Goal: Transaction & Acquisition: Download file/media

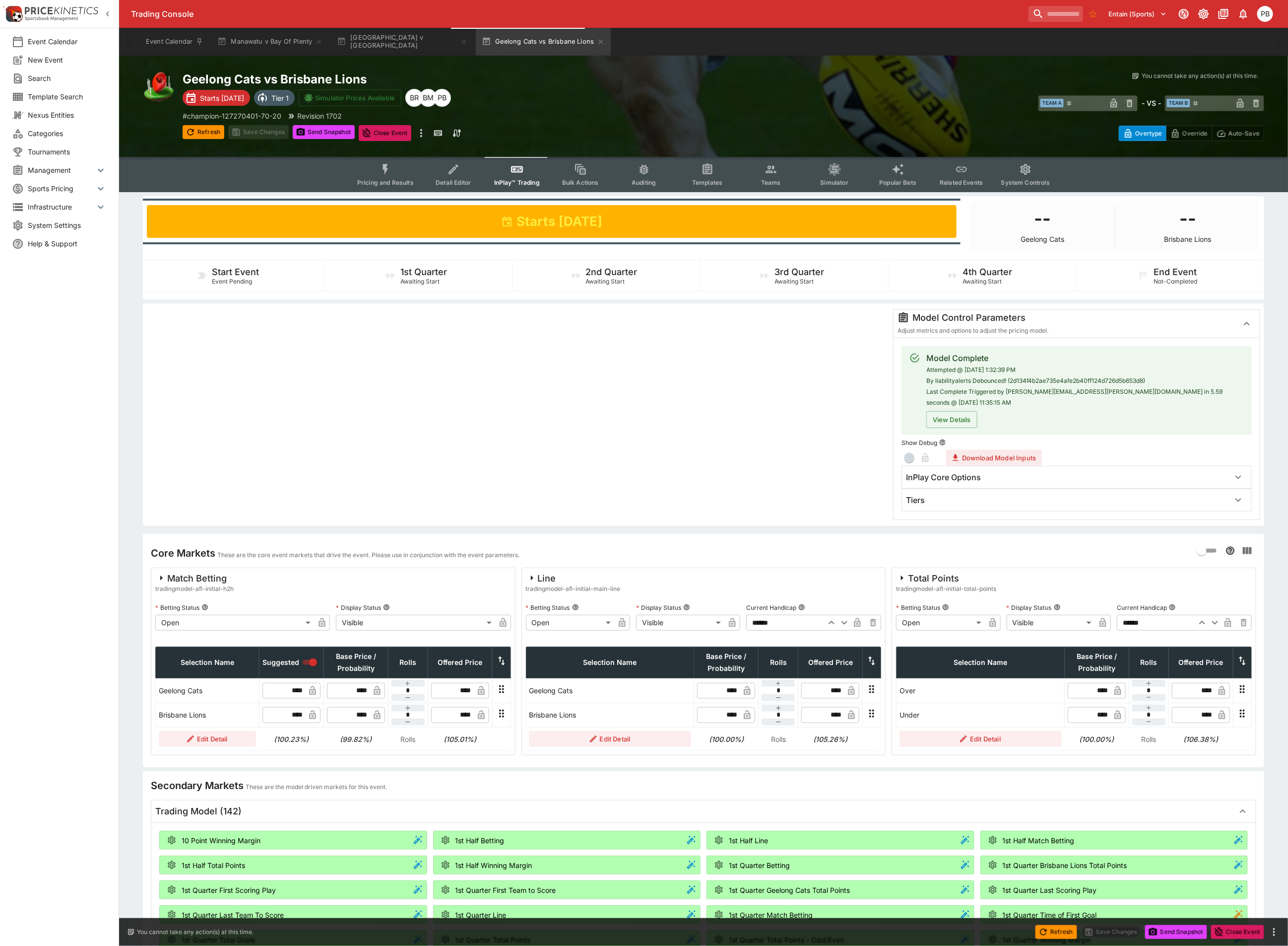
click at [951, 495] on div "Tiers" at bounding box center [1067, 500] width 324 height 11
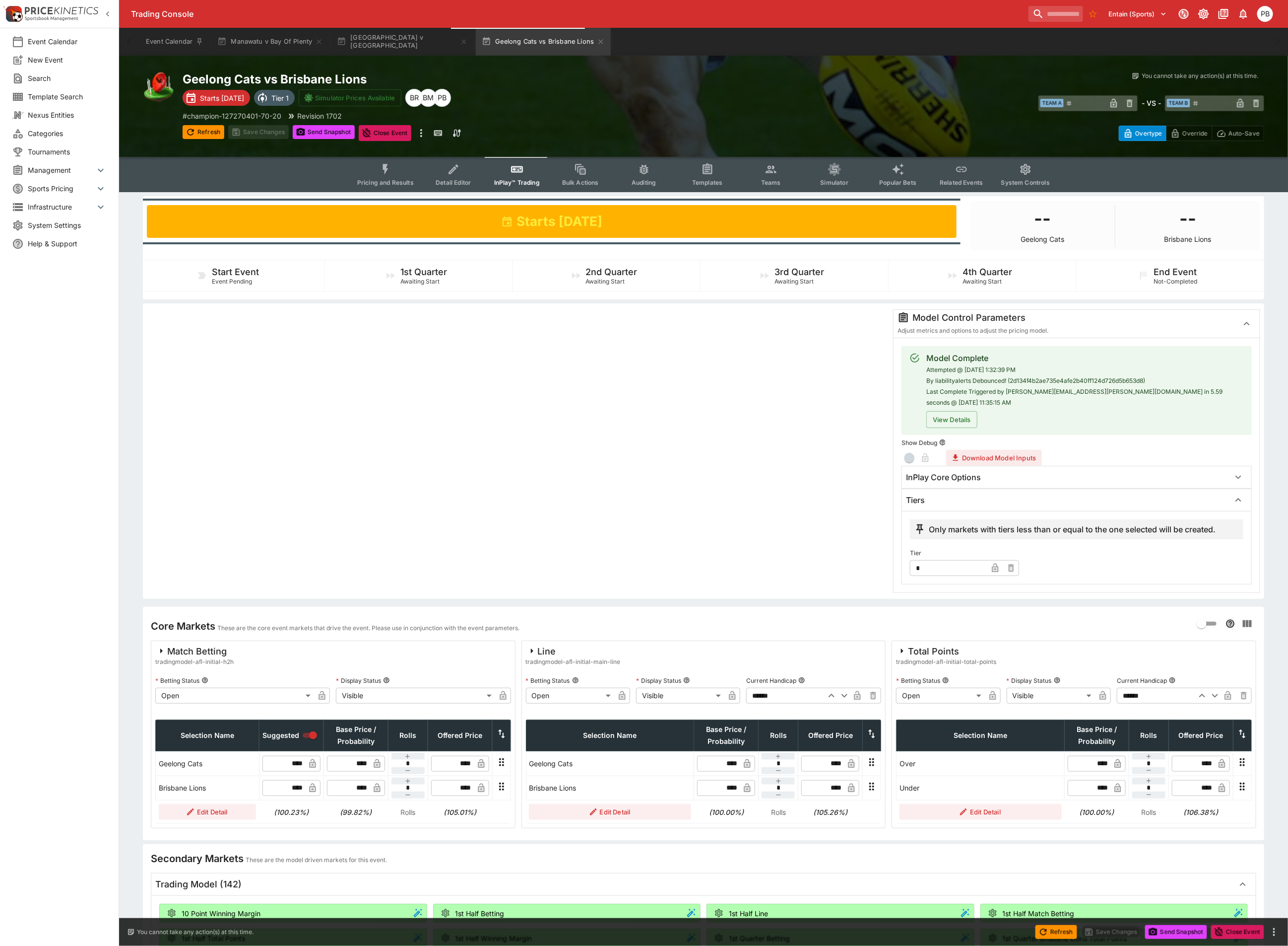
click at [951, 495] on div "Tiers" at bounding box center [1067, 500] width 324 height 11
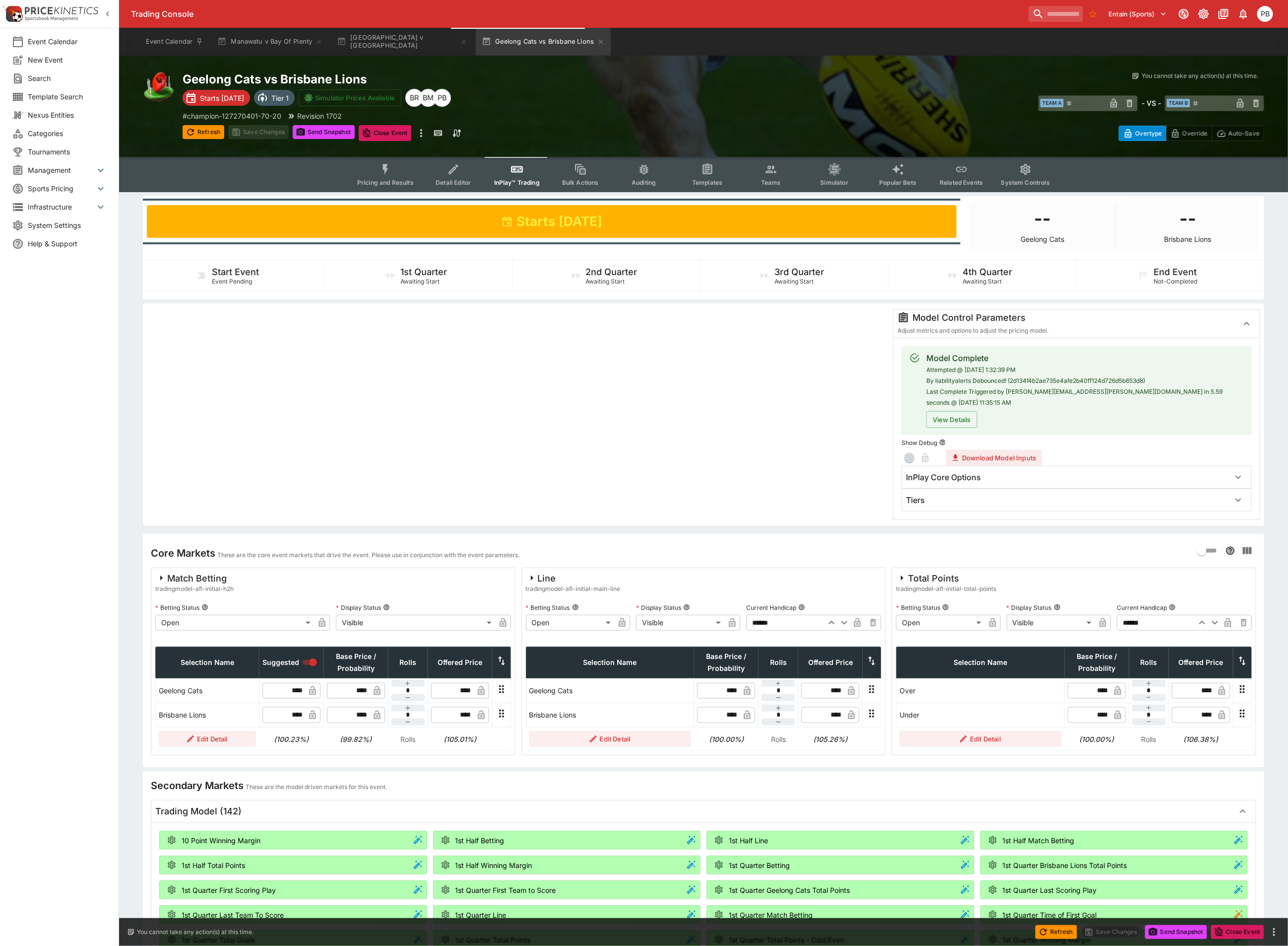
click at [387, 179] on span "Pricing and Results" at bounding box center [385, 182] width 57 height 8
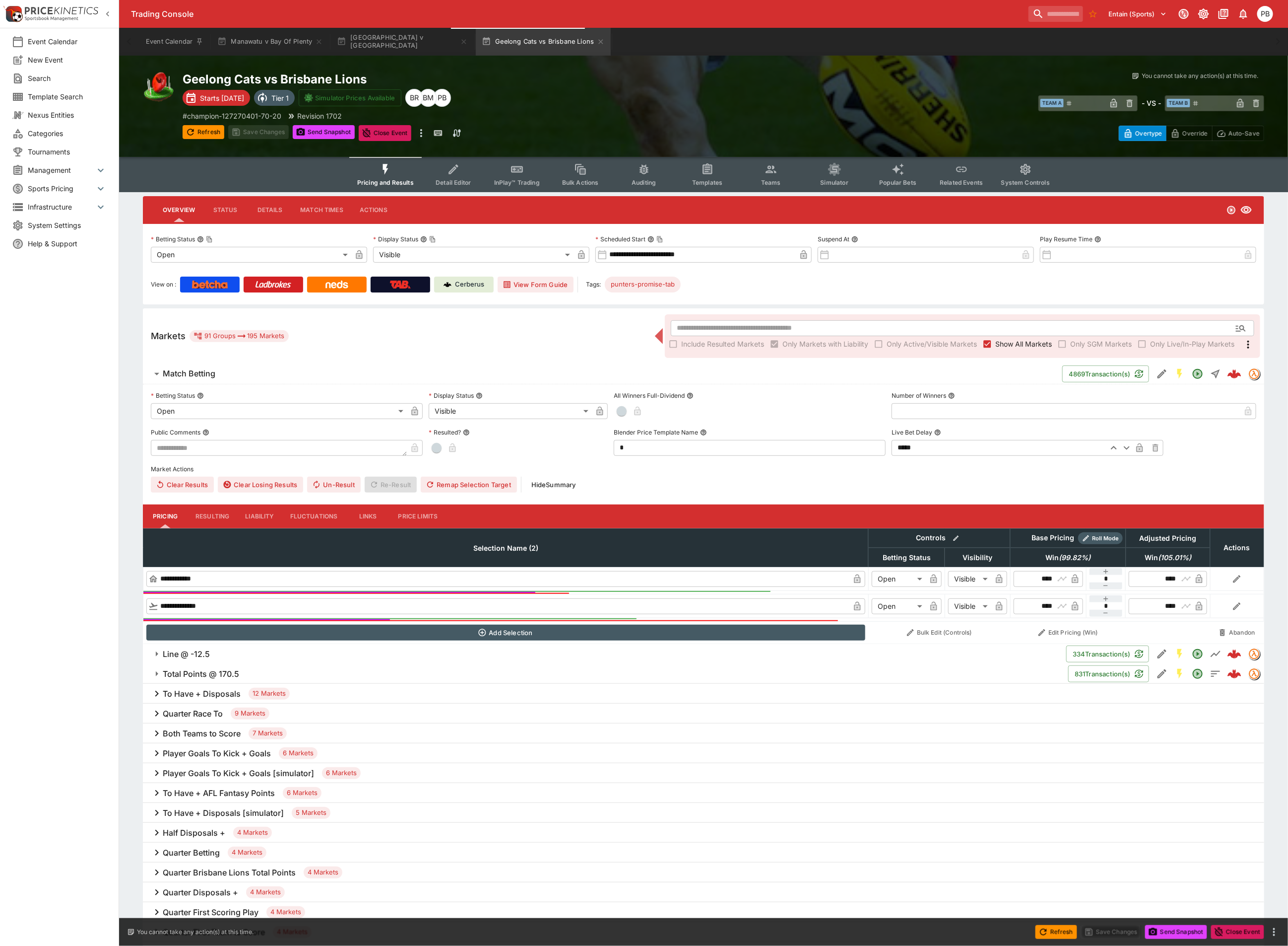
click at [874, 317] on div "​ Include Resulted Markets Only Markets with Liability Only Active/Visible Mark…" at bounding box center [963, 336] width 595 height 44
click at [763, 180] on span "Teams" at bounding box center [771, 182] width 20 height 8
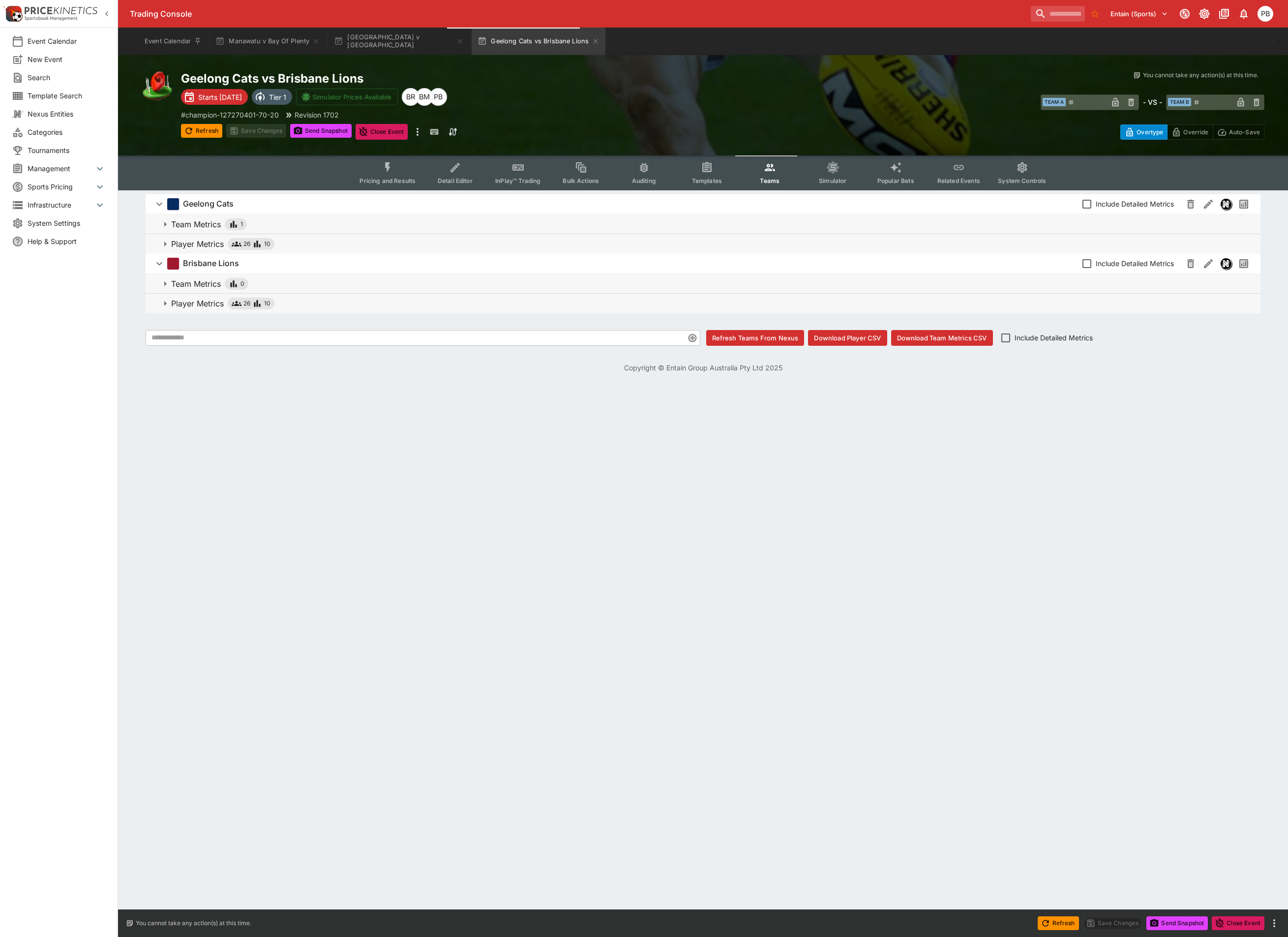
click at [317, 243] on span "Player Metrics 26 10" at bounding box center [712, 244] width 1082 height 12
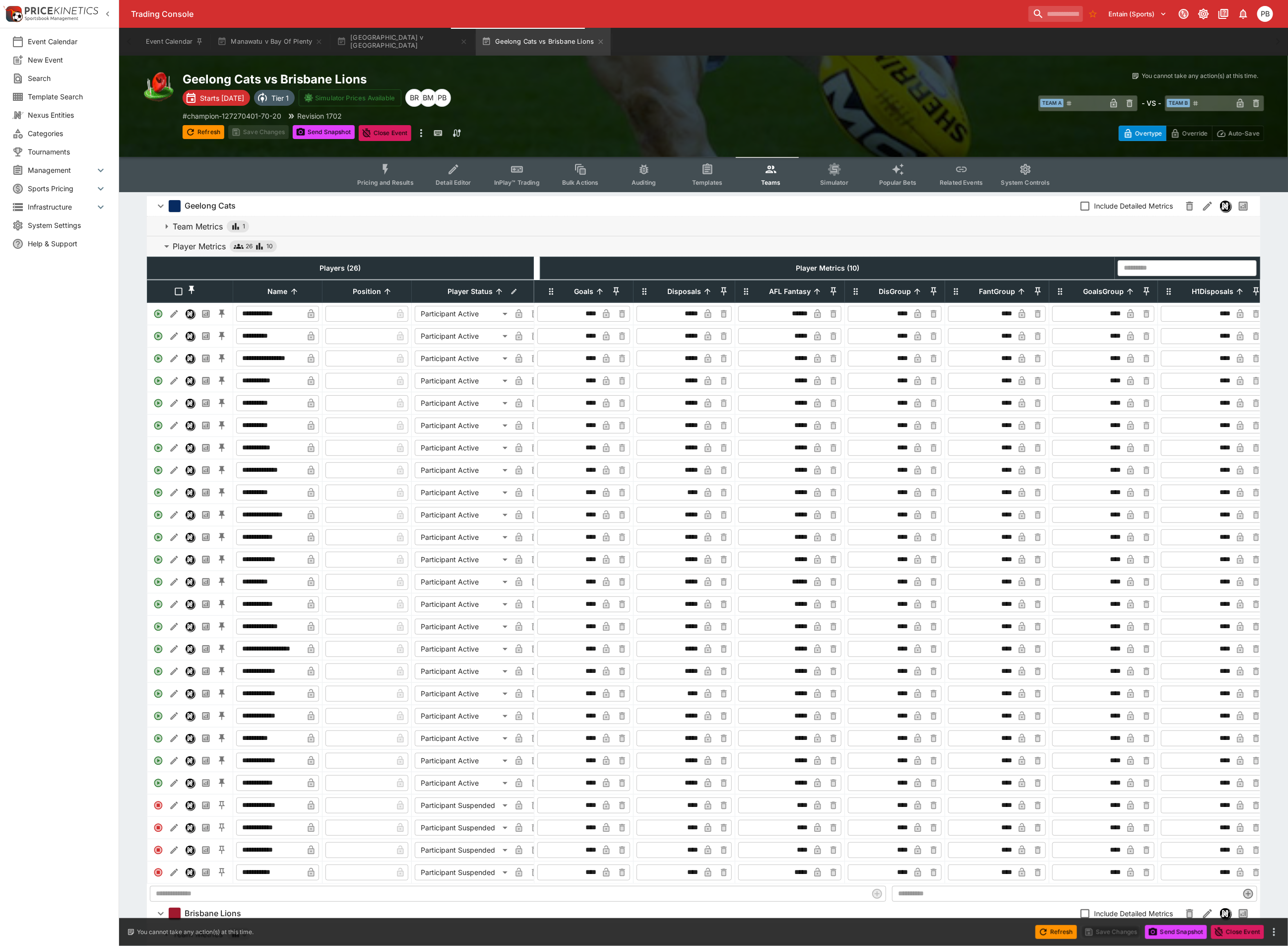
click at [600, 296] on icon at bounding box center [600, 292] width 9 height 9
click at [599, 296] on icon at bounding box center [600, 292] width 9 height 9
click at [234, 204] on h6 "Geelong Cats" at bounding box center [210, 206] width 51 height 11
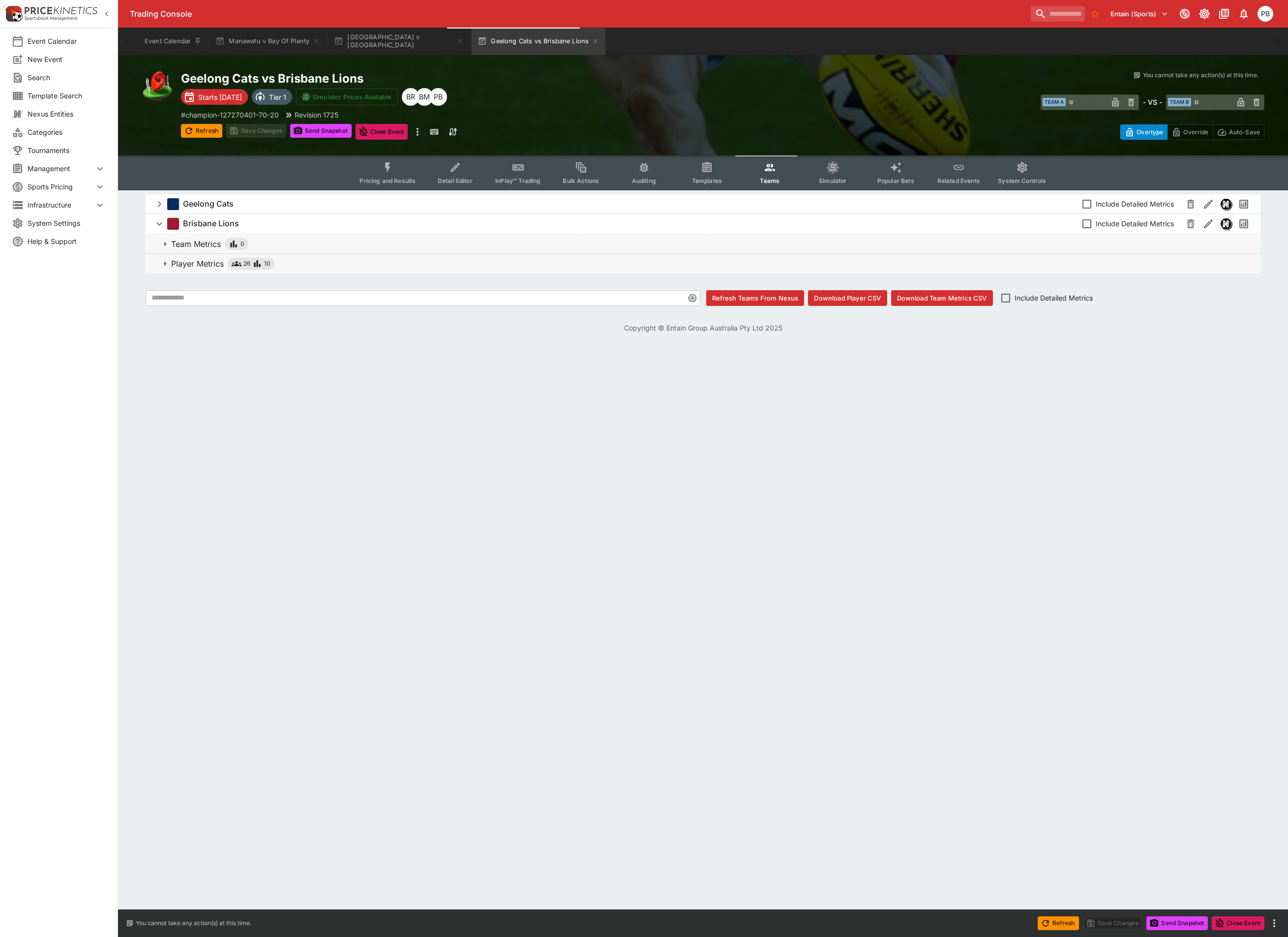
click at [306, 267] on span "Player Metrics 26 10" at bounding box center [712, 263] width 1082 height 12
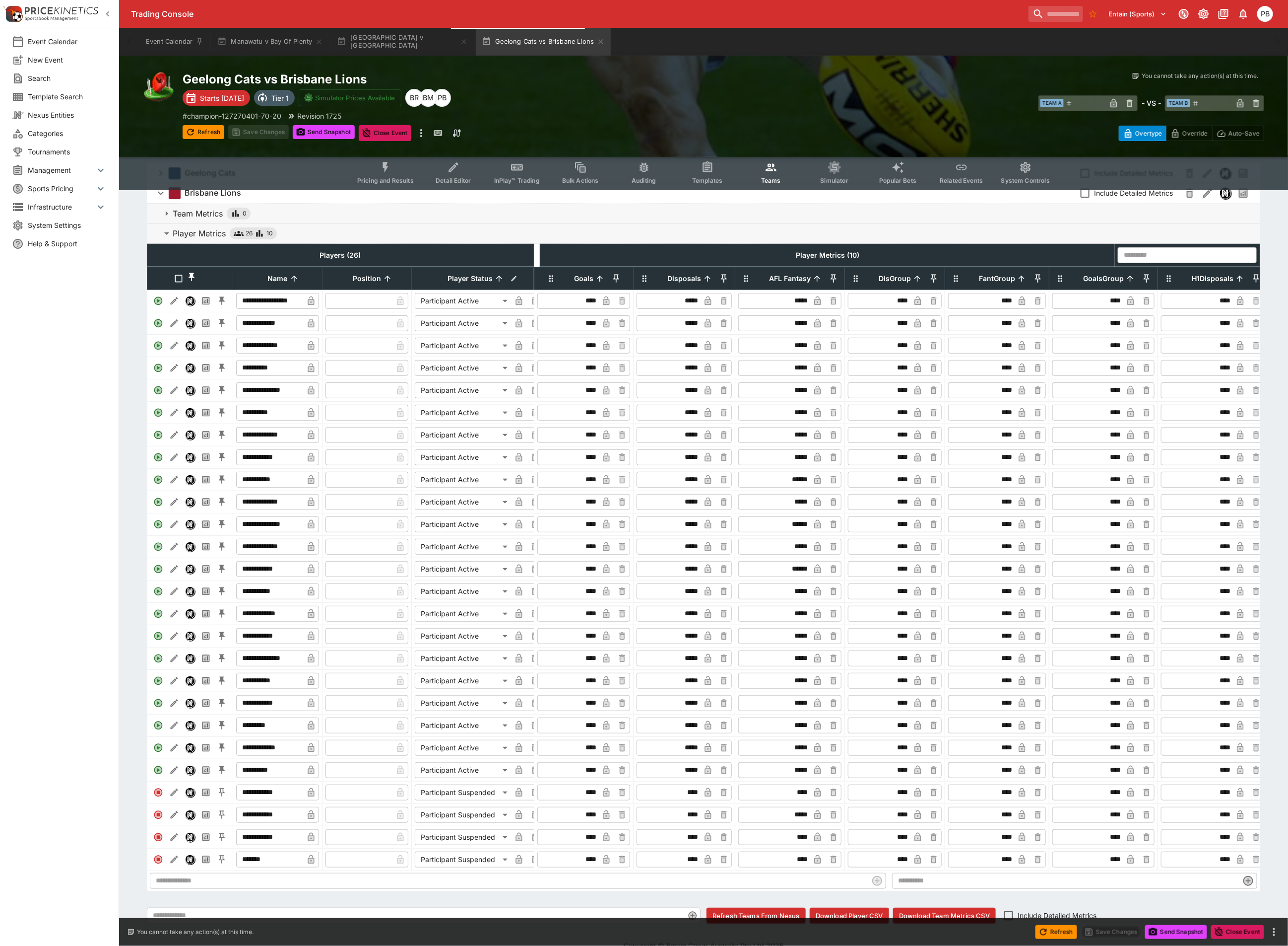
scroll to position [79, 0]
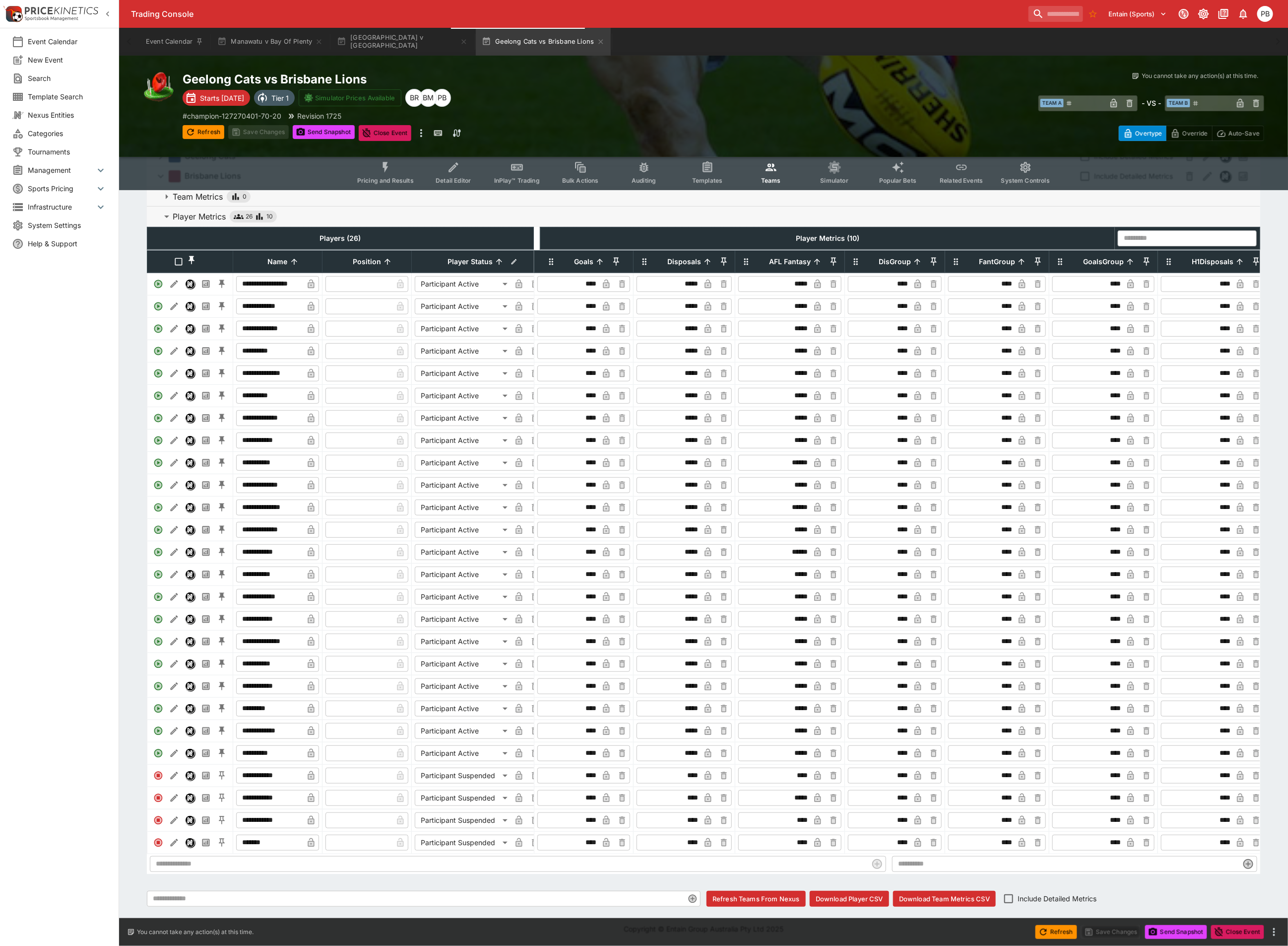
click at [602, 257] on icon at bounding box center [600, 261] width 9 height 9
click at [599, 257] on icon at bounding box center [600, 261] width 9 height 9
click at [62, 663] on div "Event Calendar New Event Search Template Search Nexus Entities Categories Tourn…" at bounding box center [59, 473] width 119 height 946
drag, startPoint x: 44, startPoint y: 359, endPoint x: 69, endPoint y: 360, distance: 25.0
click at [44, 359] on div "Event Calendar New Event Search Template Search Nexus Entities Categories Tourn…" at bounding box center [59, 473] width 119 height 946
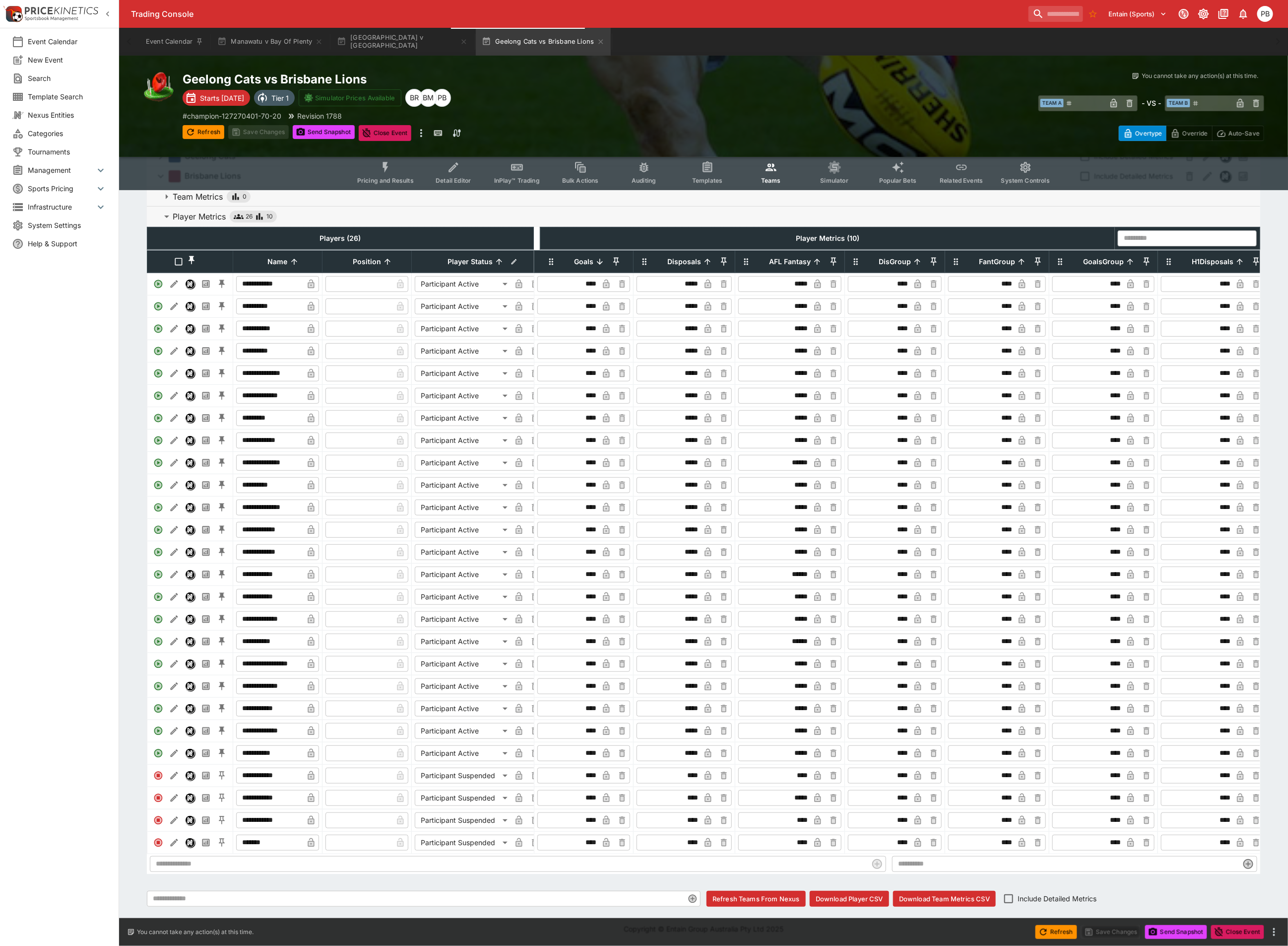
click at [1019, 173] on icon "Event type filters" at bounding box center [1026, 167] width 13 height 13
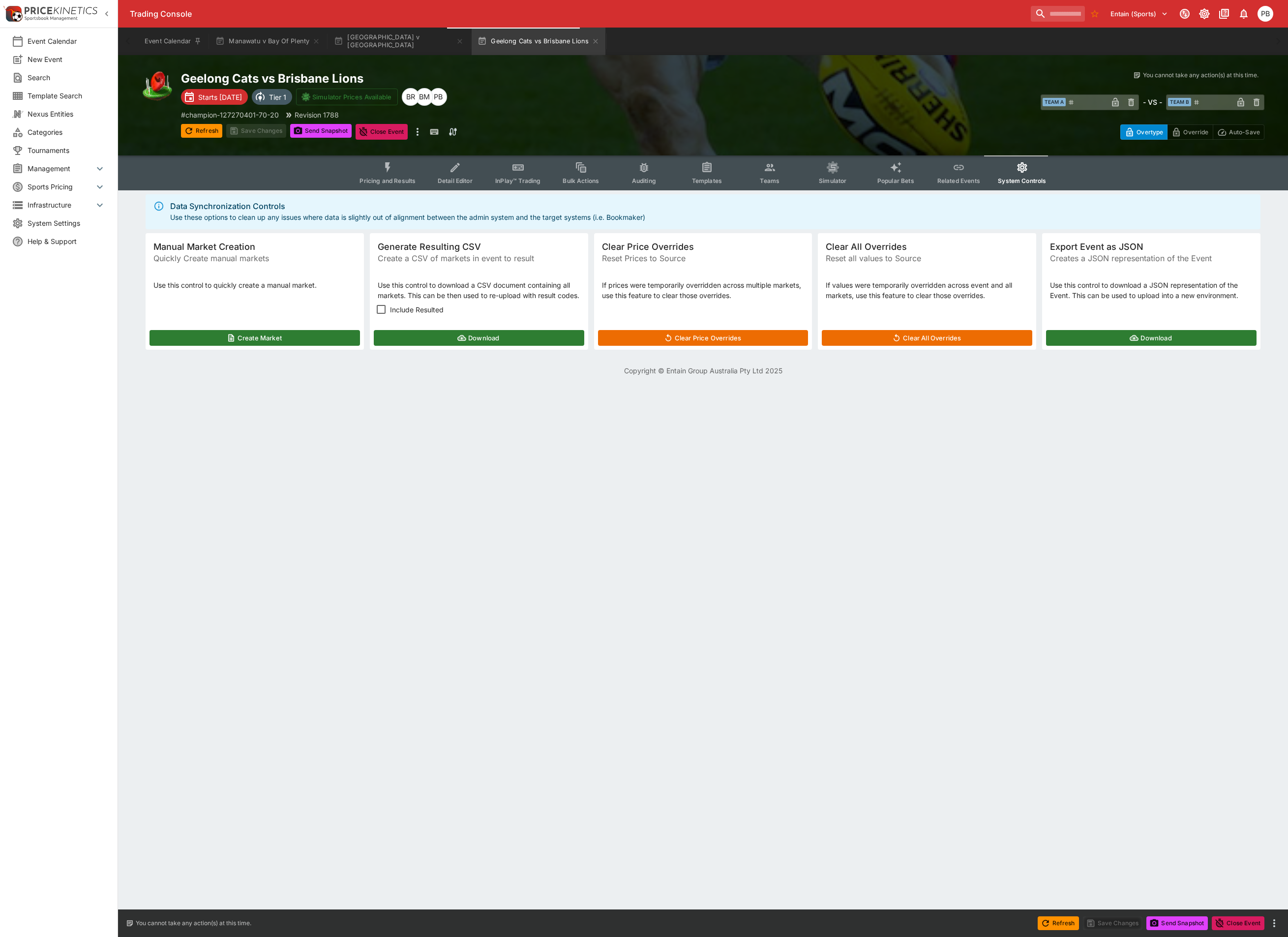
click at [1152, 346] on button "Download" at bounding box center [1151, 338] width 211 height 16
